Goal: Task Accomplishment & Management: Use online tool/utility

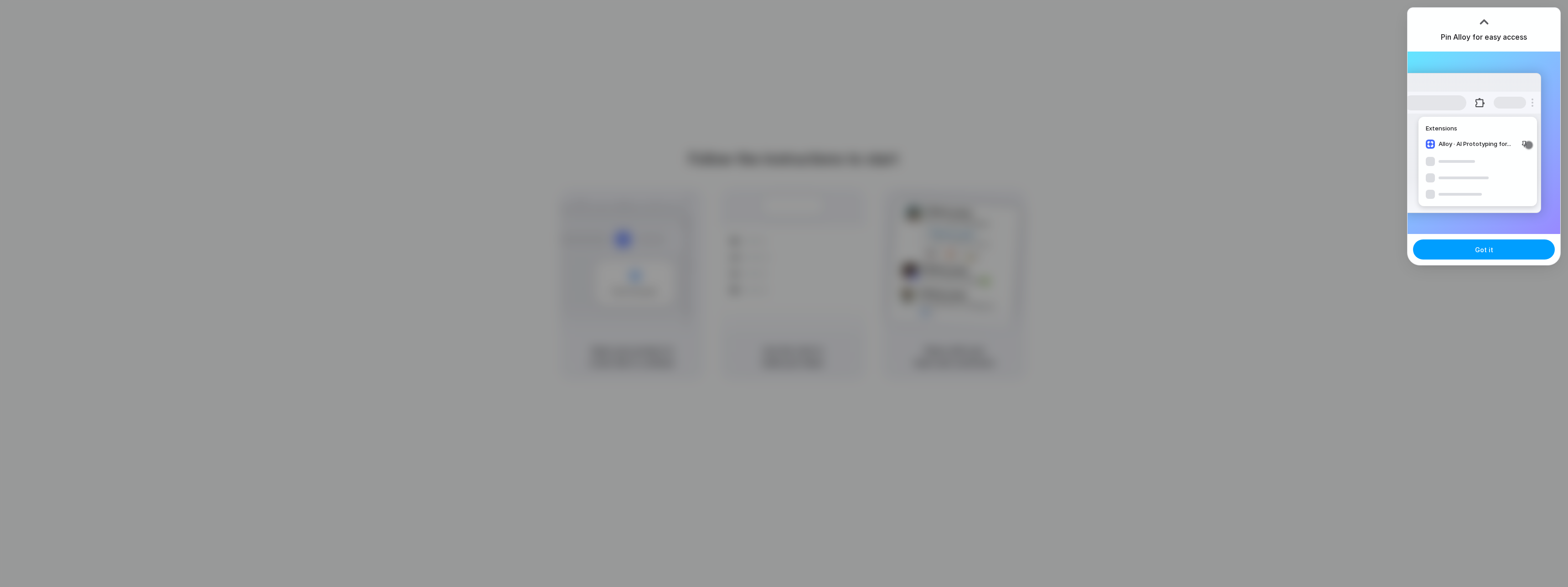
click at [1490, 248] on span "Got it" at bounding box center [1484, 250] width 18 height 10
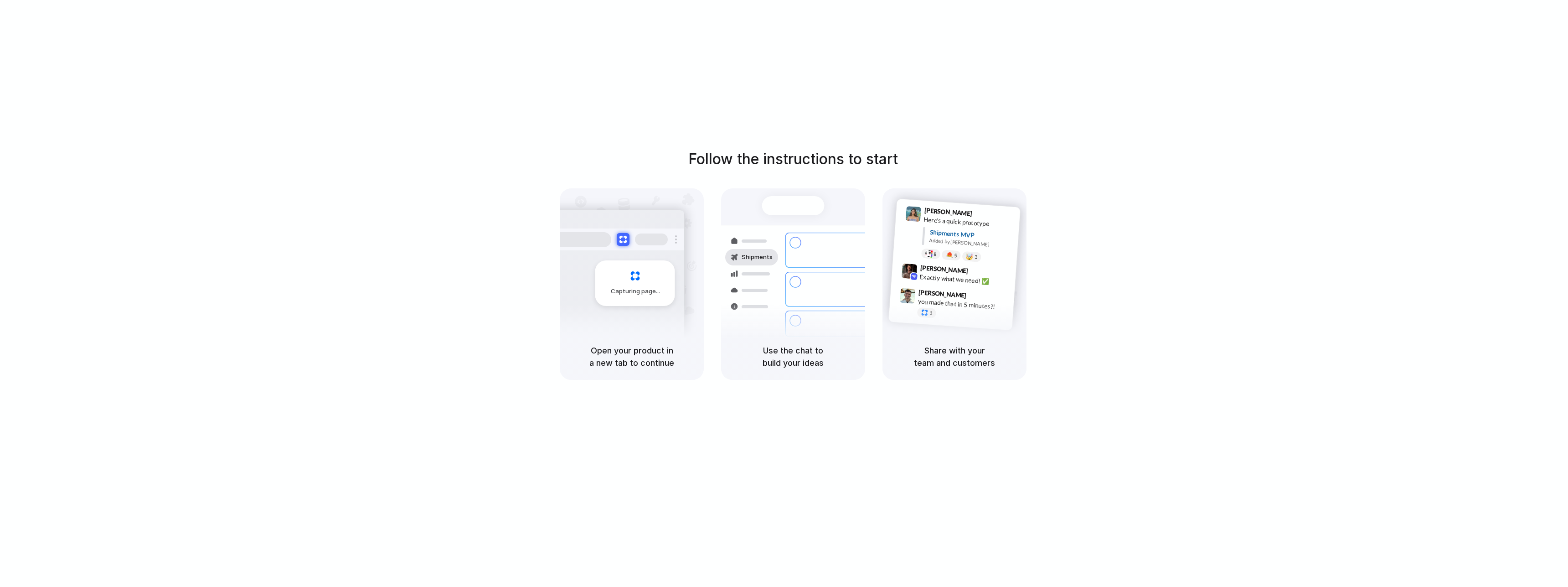
click at [1176, 288] on div "Follow the instructions to start Capturing page Open your product in a new tab …" at bounding box center [793, 264] width 1568 height 232
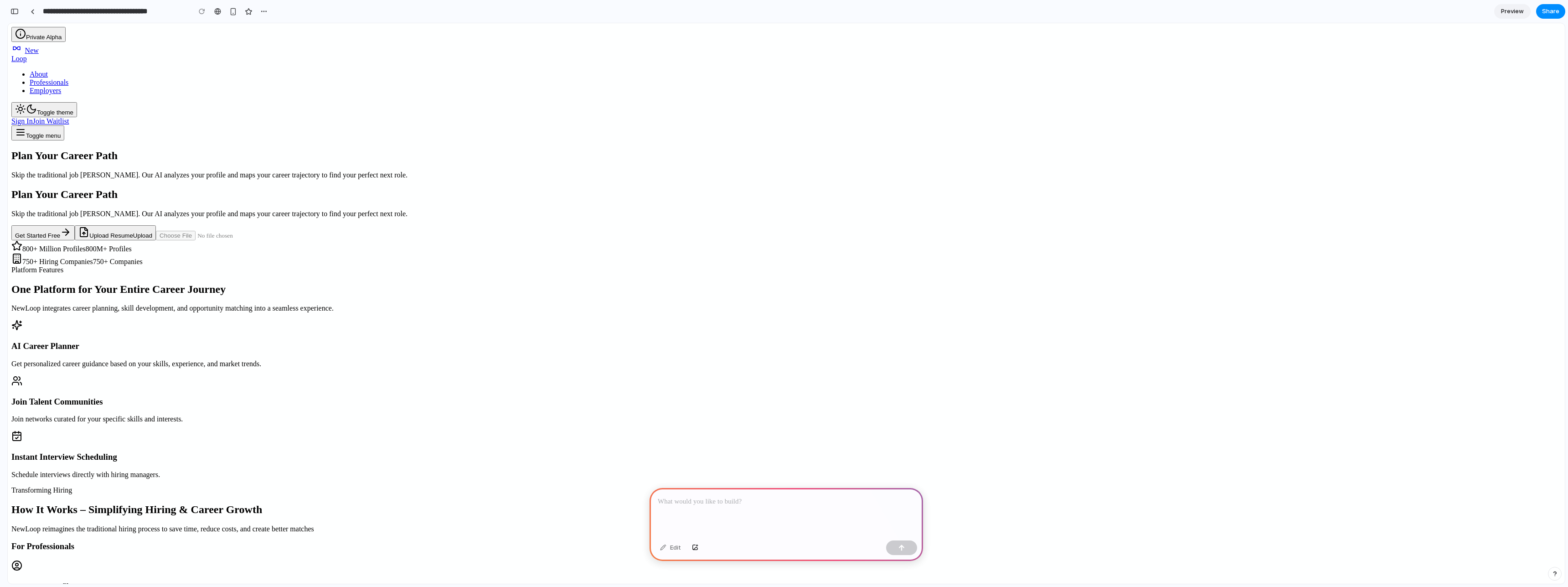
click at [830, 509] on div at bounding box center [786, 512] width 273 height 49
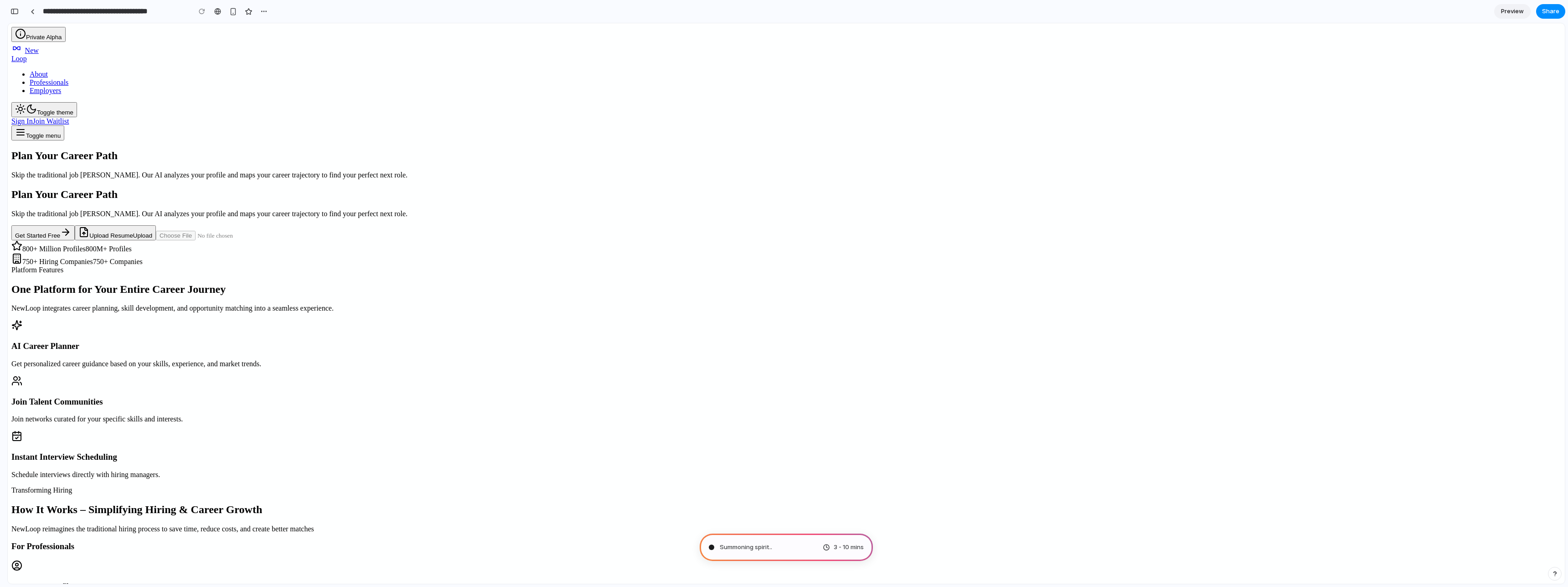
type input "**********"
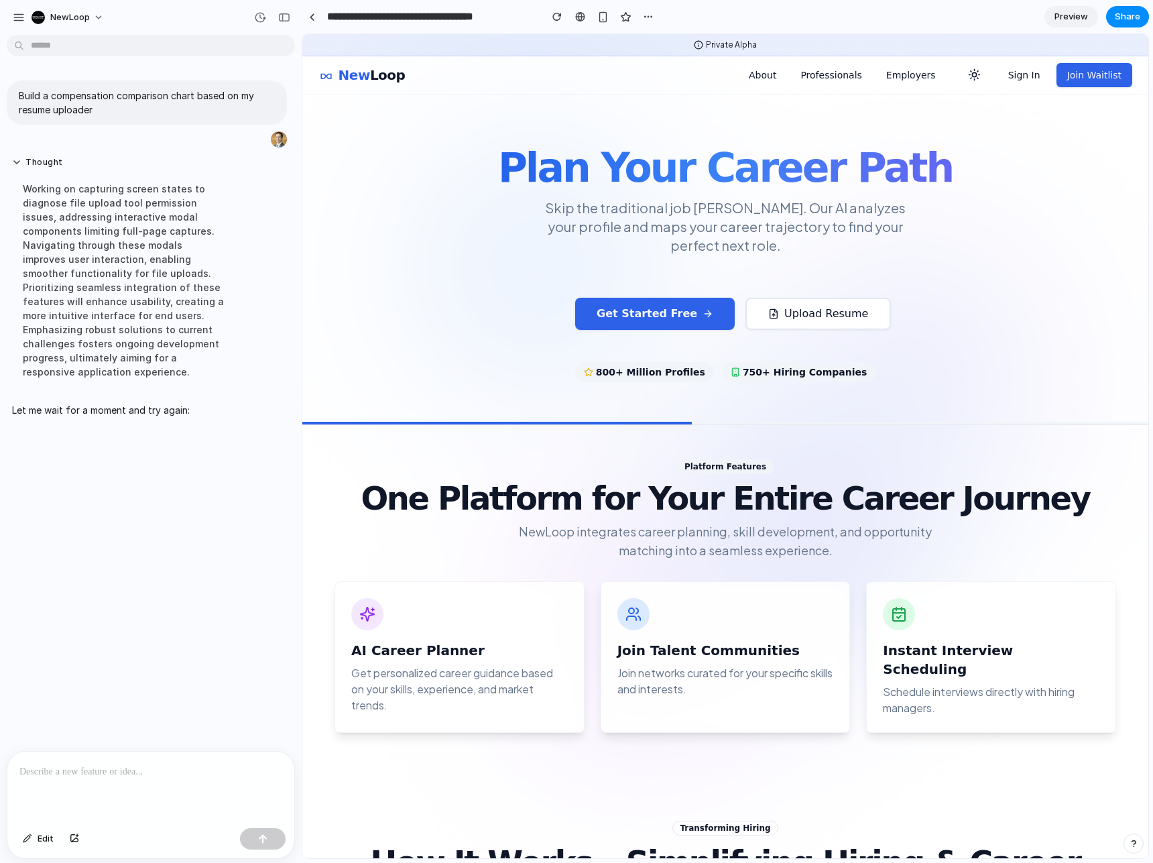
click at [511, 203] on div "Plan Your Career Path Skip the traditional job [PERSON_NAME]. Our AI analyzes y…" at bounding box center [725, 222] width 814 height 129
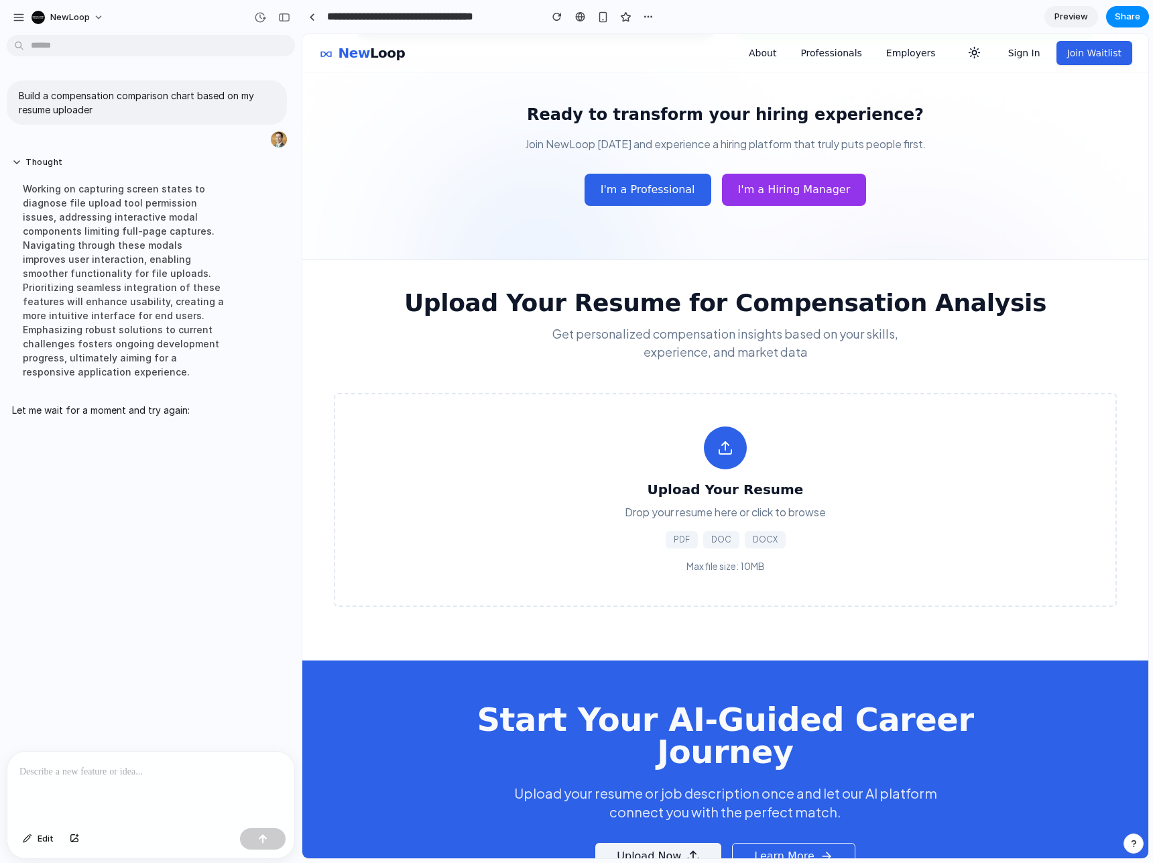
scroll to position [1808, 0]
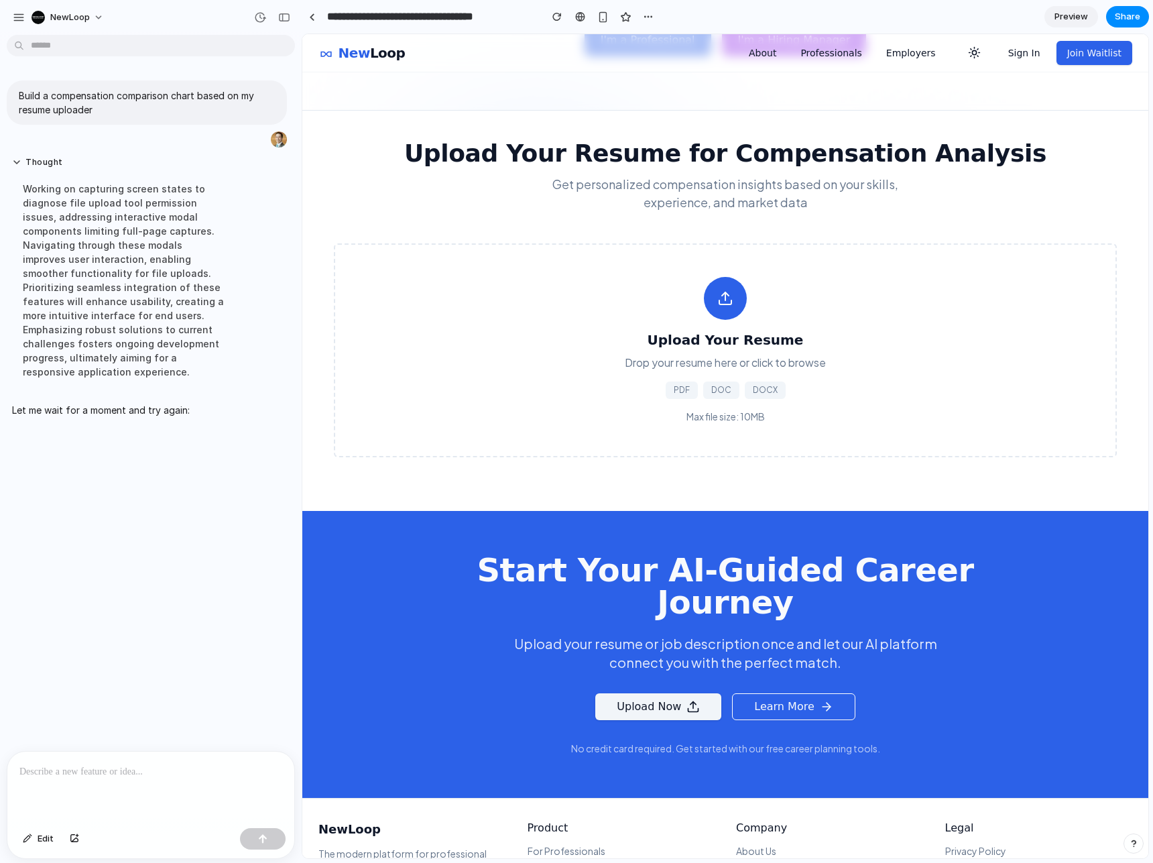
click at [795, 330] on h3 "Upload Your Resume" at bounding box center [725, 339] width 748 height 19
click at [123, 806] on div at bounding box center [150, 786] width 287 height 71
click at [257, 841] on button "button" at bounding box center [263, 838] width 46 height 21
